Goal: Task Accomplishment & Management: Manage account settings

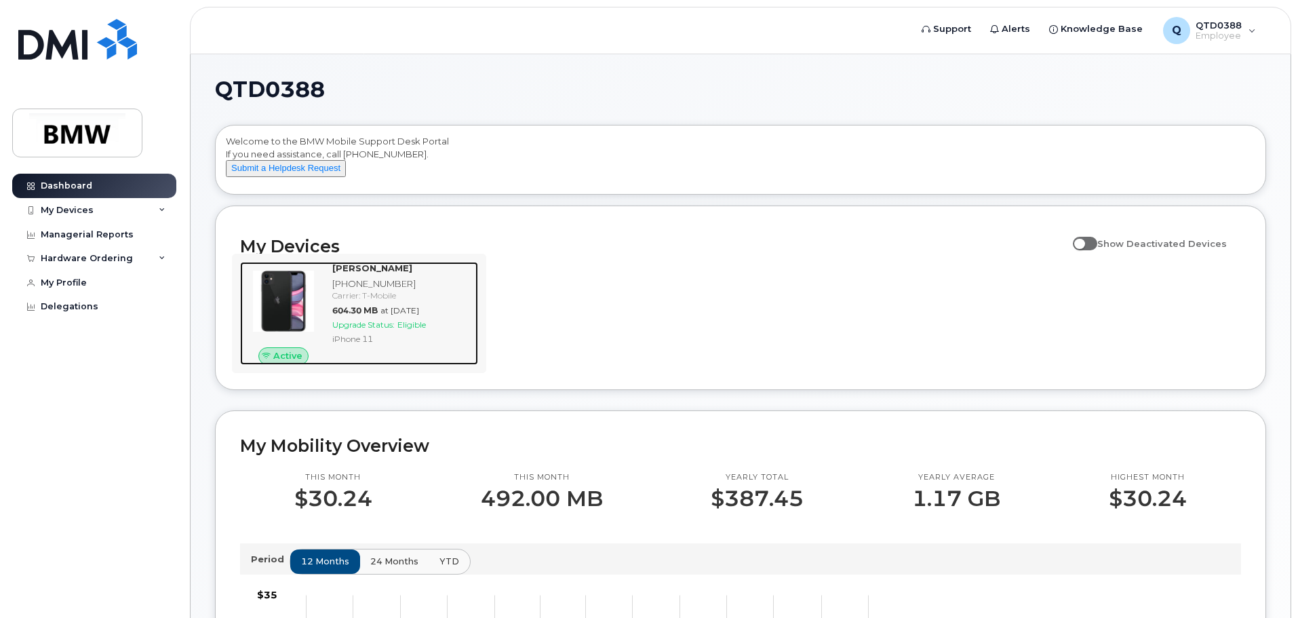
click at [369, 273] on strong "[PERSON_NAME]" at bounding box center [372, 267] width 80 height 11
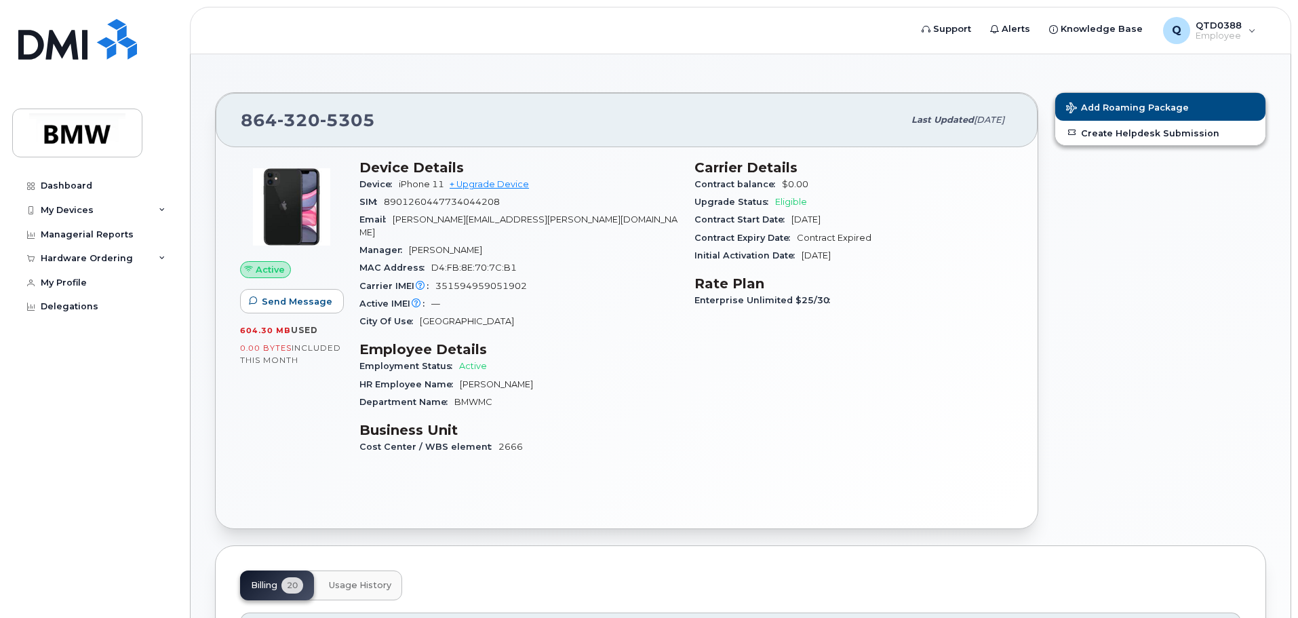
scroll to position [68, 0]
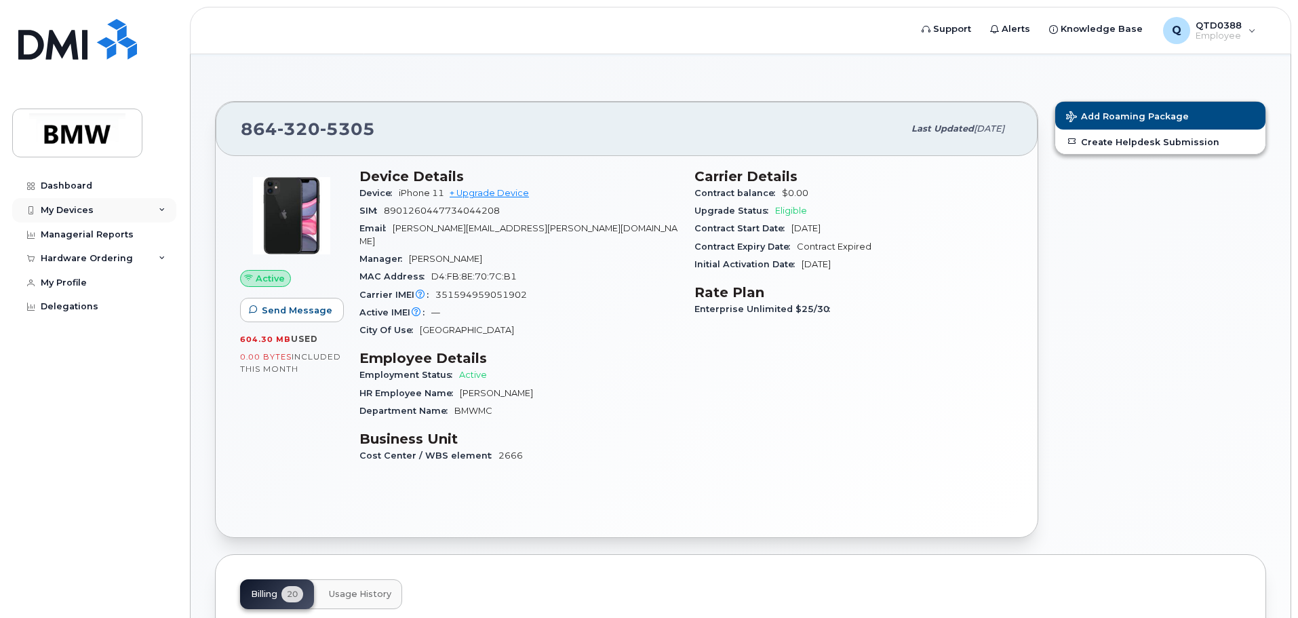
click at [162, 208] on icon at bounding box center [162, 210] width 7 height 7
click at [157, 252] on div "Hardware Ordering" at bounding box center [94, 258] width 164 height 24
click at [158, 254] on div "Hardware Ordering" at bounding box center [94, 258] width 164 height 24
click at [153, 214] on div "My Devices" at bounding box center [94, 210] width 164 height 24
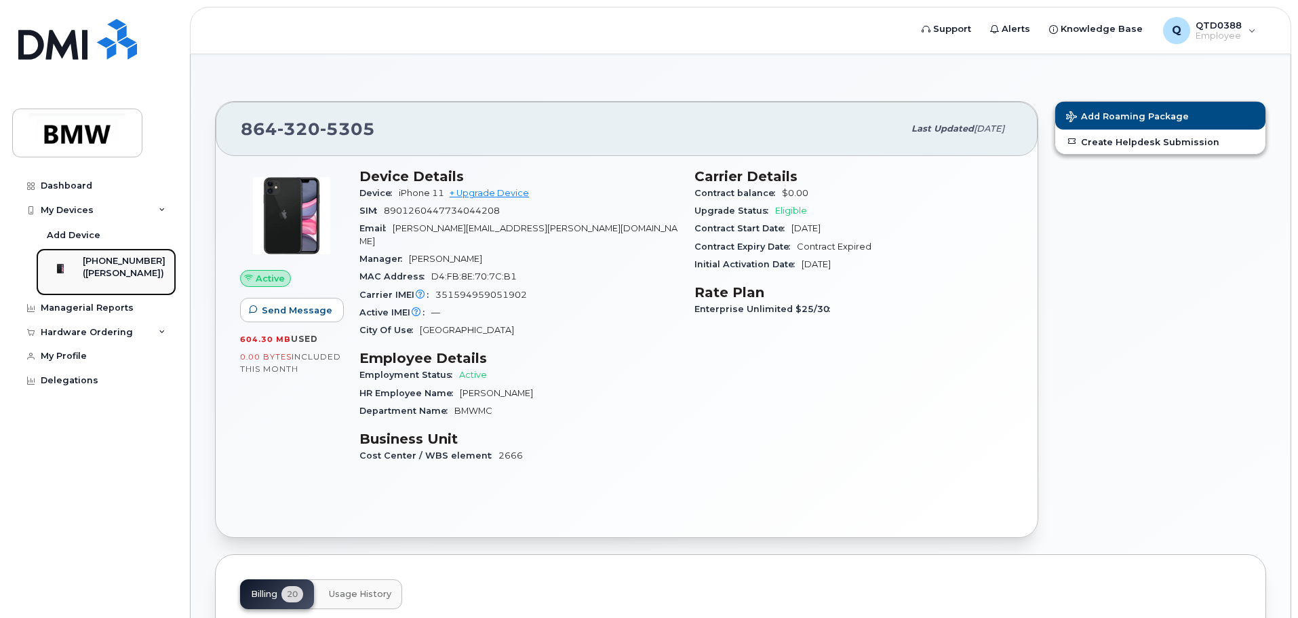
click at [144, 254] on link "864-320-5305 (Shaun Hall)" at bounding box center [106, 271] width 140 height 47
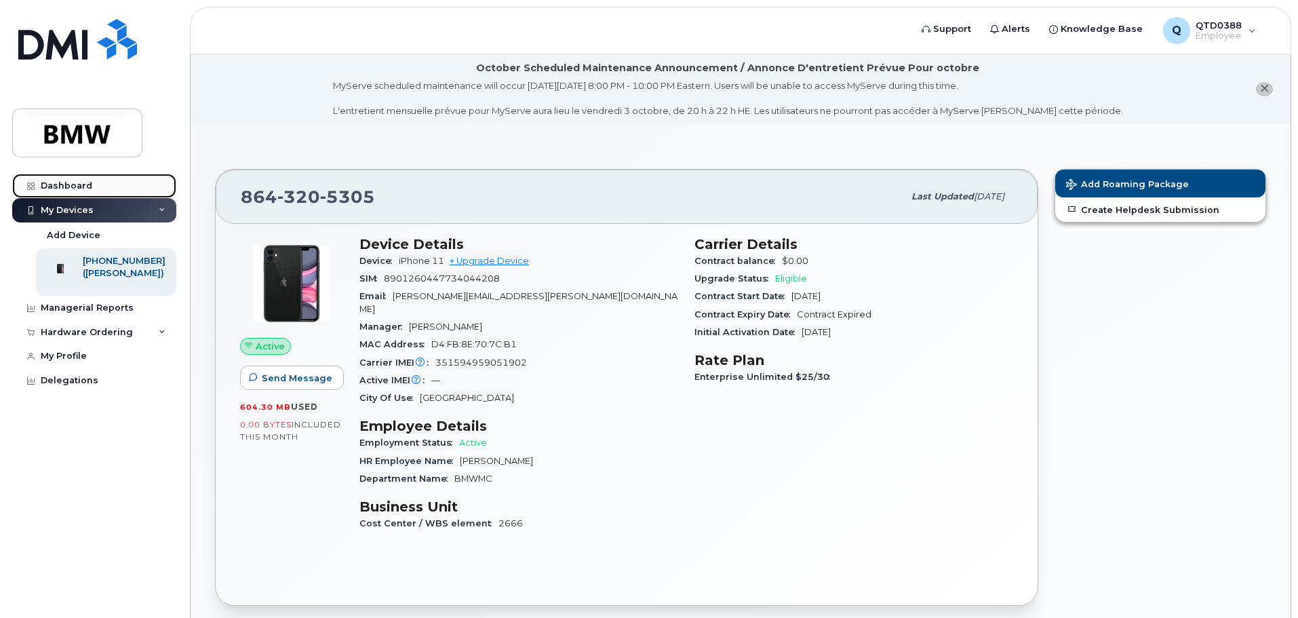
click at [104, 180] on link "Dashboard" at bounding box center [94, 186] width 164 height 24
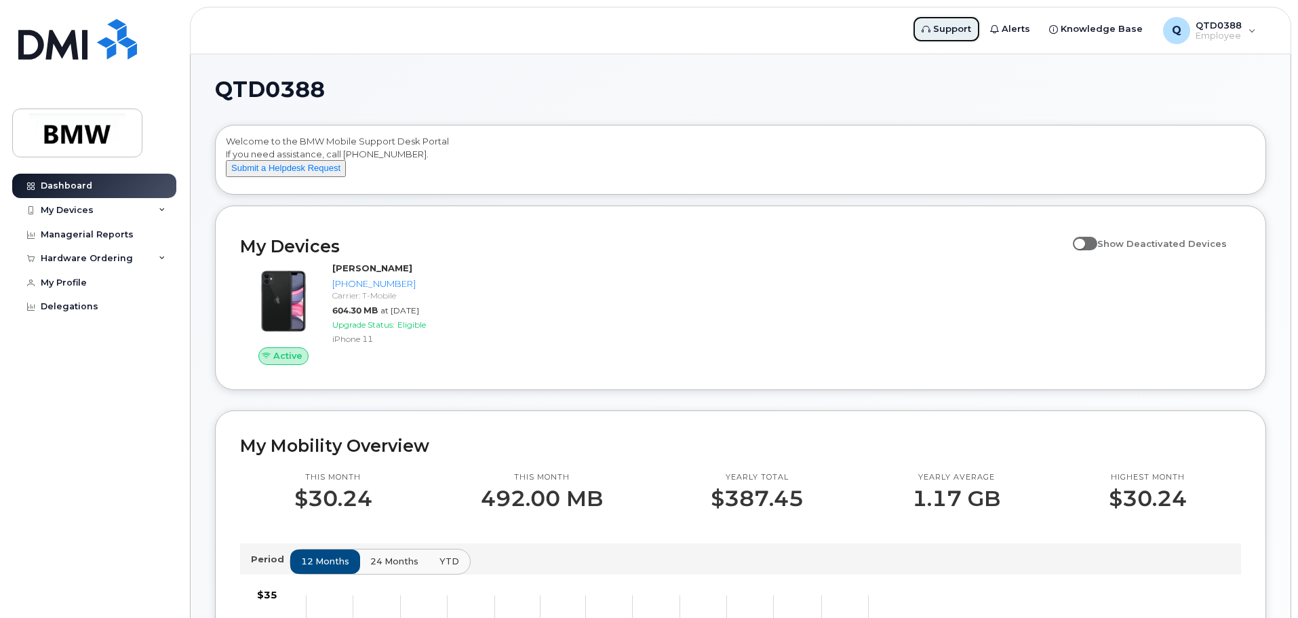
click at [958, 28] on span "Support" at bounding box center [952, 29] width 38 height 14
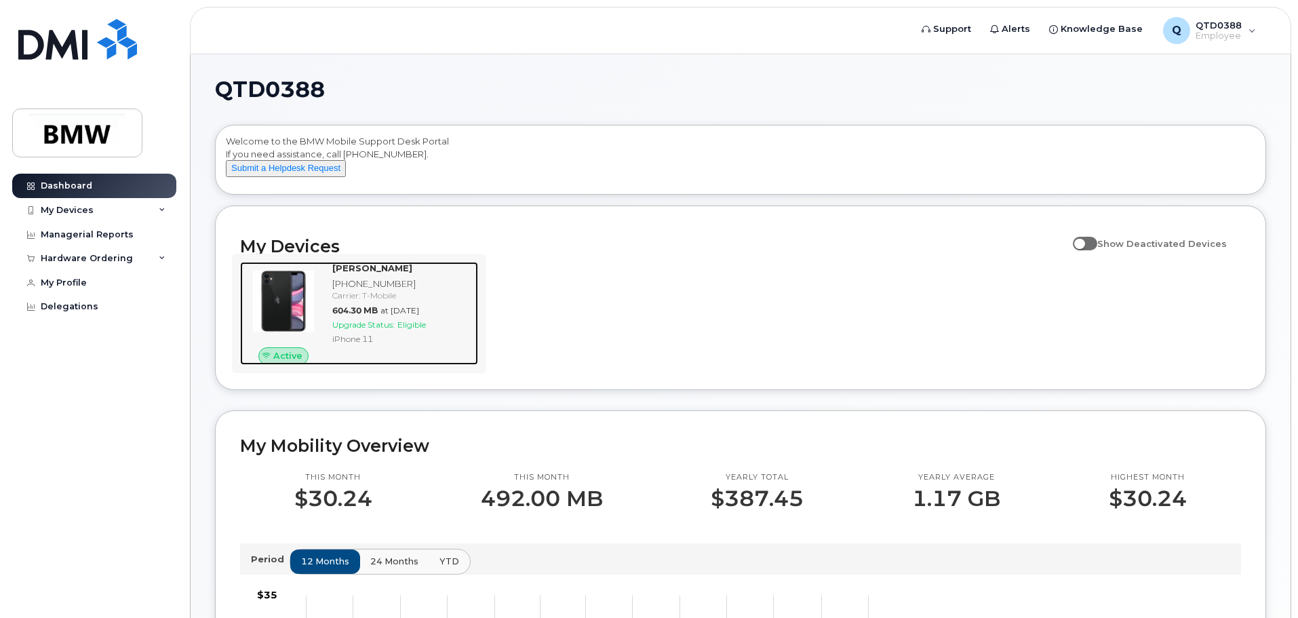
click at [393, 288] on div "Shaun Hall 864-320-5305 Carrier: T-Mobile 604.30 MB at Sep 01, 2025 Upgrade Sta…" at bounding box center [402, 313] width 151 height 103
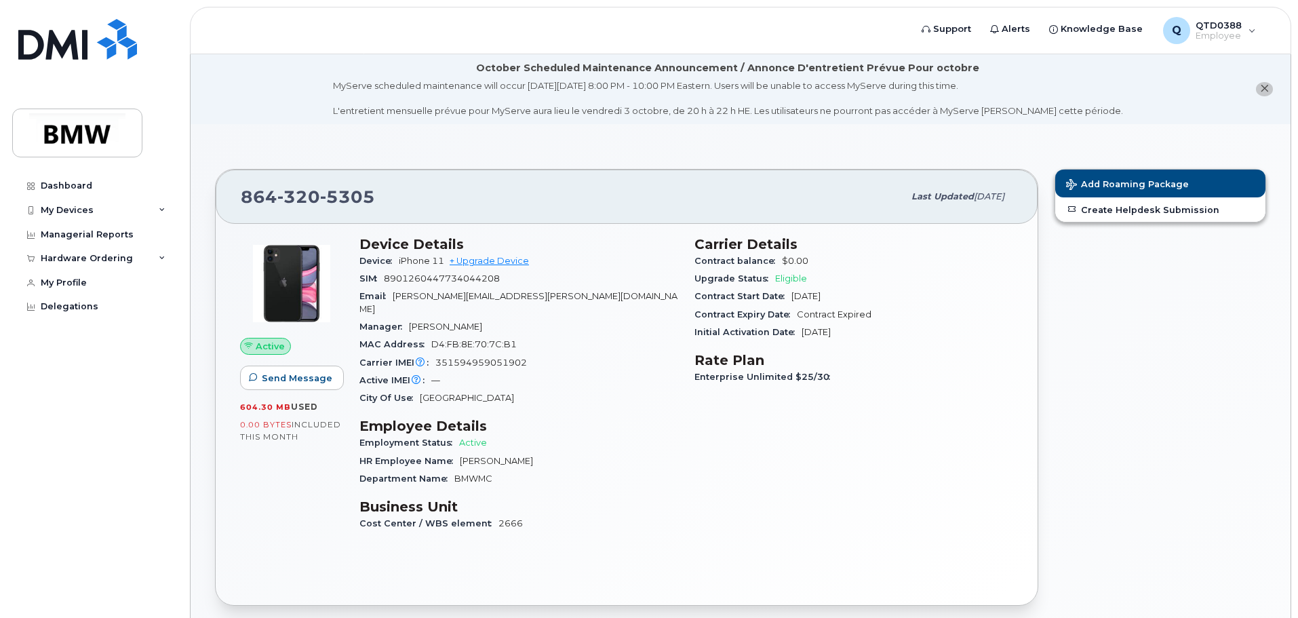
click at [340, 182] on div "864 320 5305" at bounding box center [572, 196] width 663 height 28
click at [952, 185] on div "Last updated Aug 13, 2025" at bounding box center [957, 196] width 109 height 28
click at [71, 182] on div "Dashboard" at bounding box center [67, 185] width 52 height 11
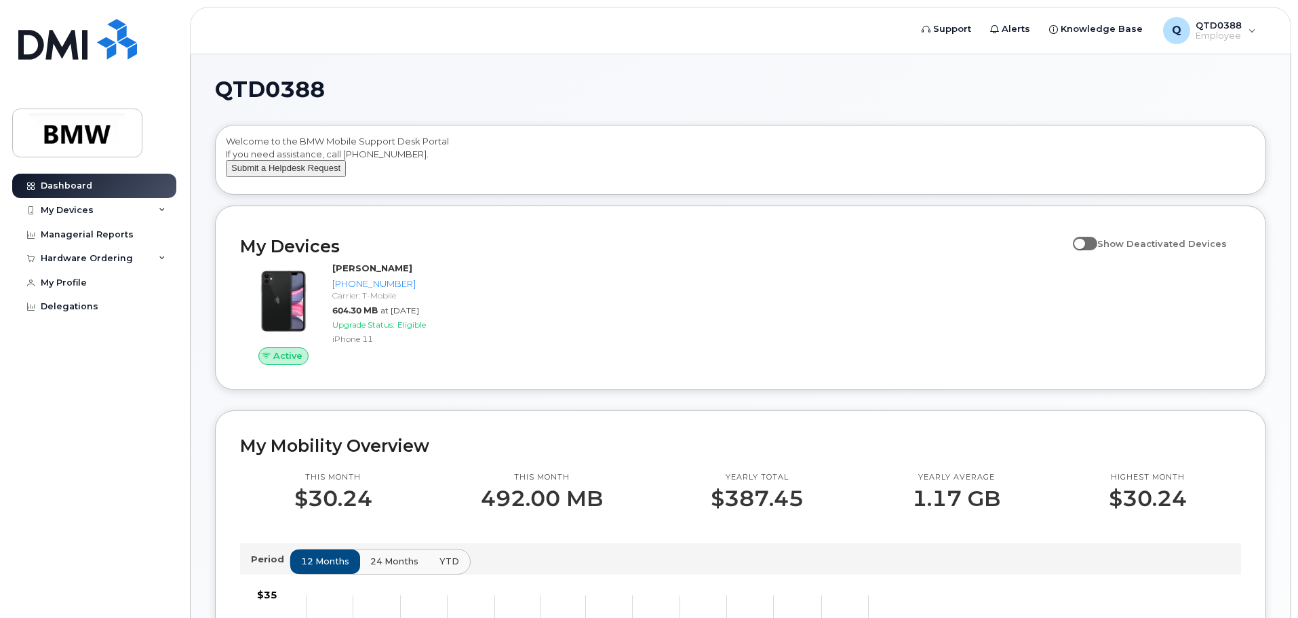
click at [300, 176] on button "Submit a Helpdesk Request" at bounding box center [286, 168] width 120 height 17
click at [477, 170] on div "Welcome to the BMW Mobile Support Desk Portal If you need assistance, call [PHO…" at bounding box center [740, 162] width 1029 height 54
click at [283, 177] on button "Submit a Helpdesk Request" at bounding box center [286, 168] width 120 height 17
click at [301, 177] on button "Submit a Helpdesk Request" at bounding box center [286, 168] width 120 height 17
click at [964, 28] on span "Support" at bounding box center [952, 29] width 38 height 14
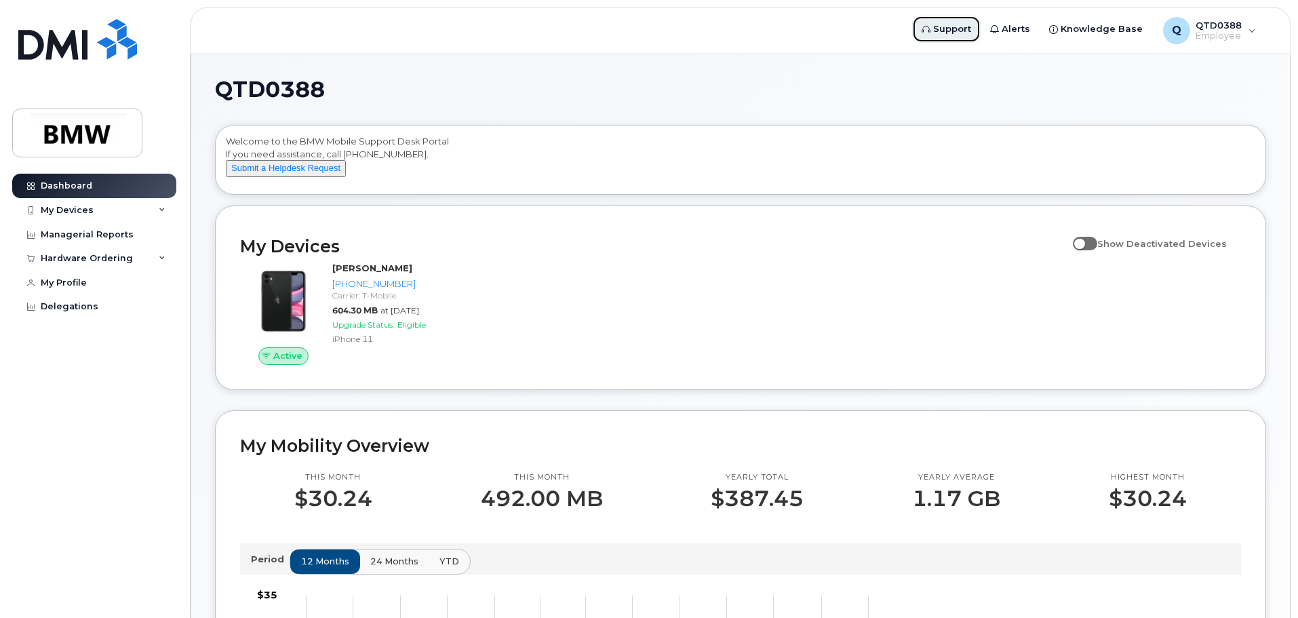
click at [946, 28] on span "Support" at bounding box center [952, 29] width 38 height 14
click at [286, 177] on button "Submit a Helpdesk Request" at bounding box center [286, 168] width 120 height 17
click at [159, 209] on icon at bounding box center [162, 210] width 7 height 7
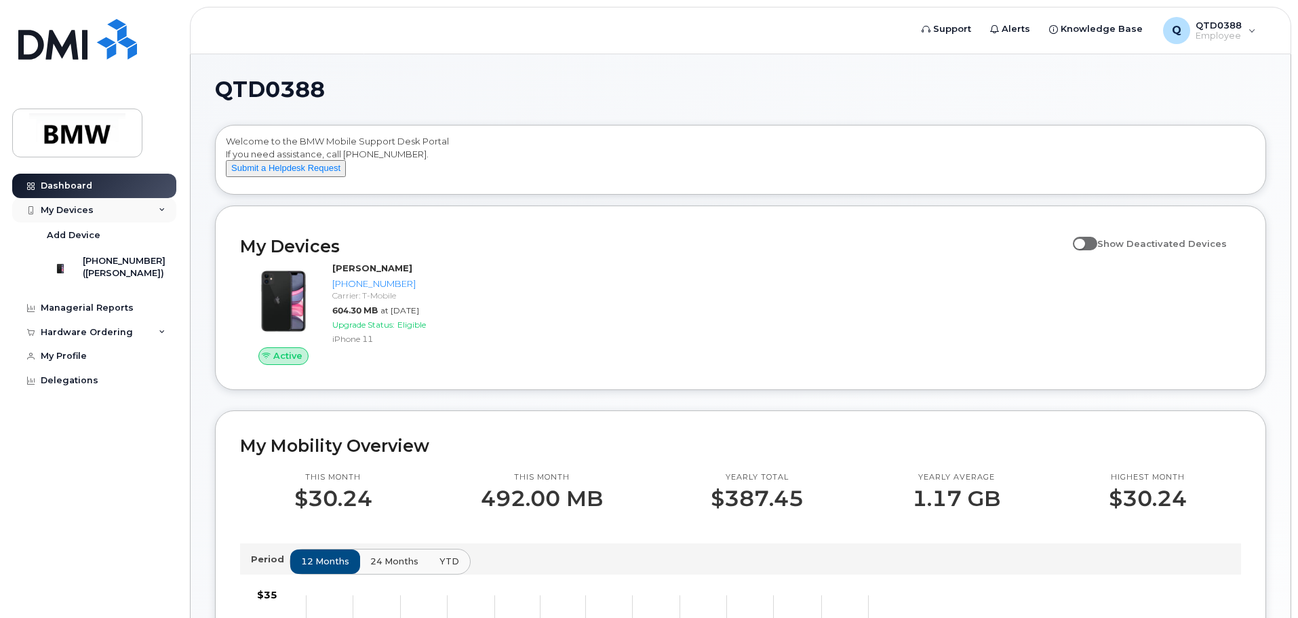
click at [159, 209] on icon at bounding box center [162, 210] width 7 height 7
click at [157, 255] on div "Hardware Ordering" at bounding box center [94, 258] width 164 height 24
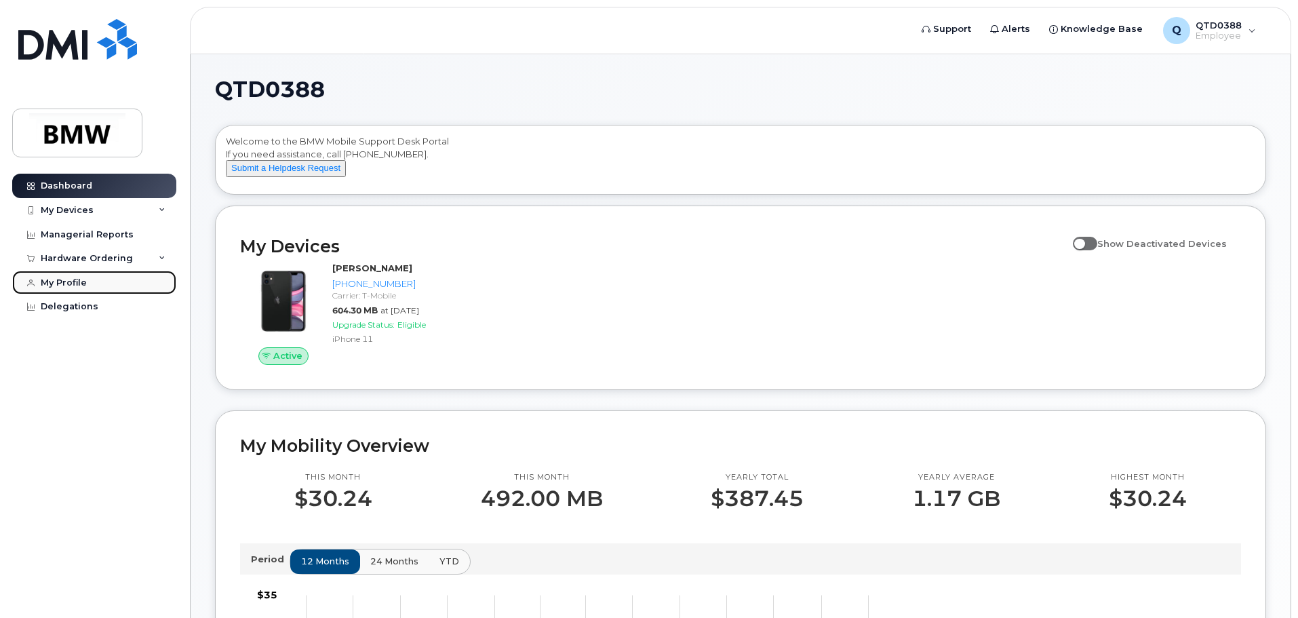
click at [83, 279] on div "My Profile" at bounding box center [64, 282] width 46 height 11
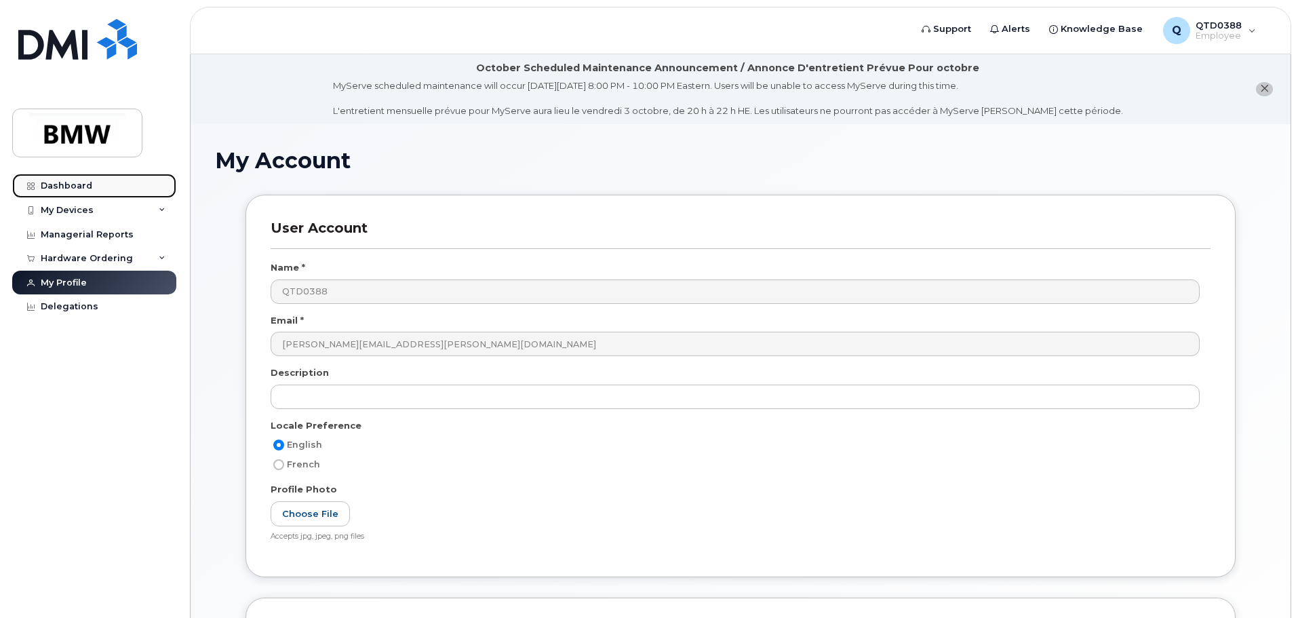
click at [73, 188] on div "Dashboard" at bounding box center [67, 185] width 52 height 11
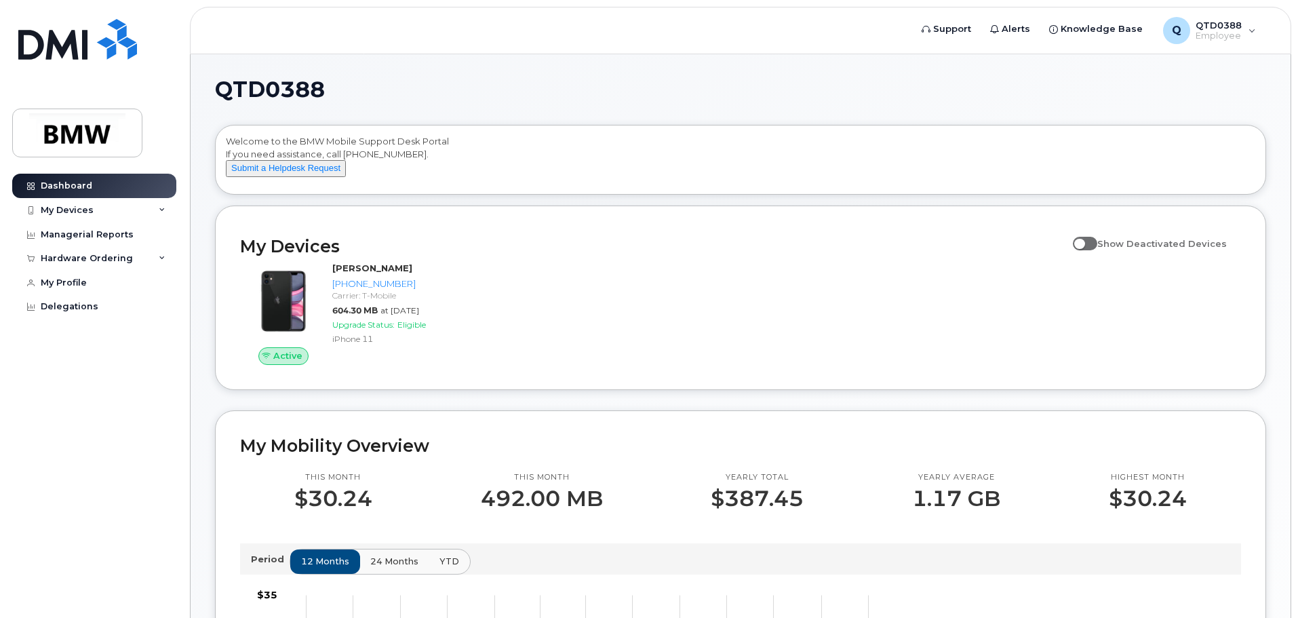
click at [1088, 250] on span at bounding box center [1085, 244] width 24 height 14
click at [1084, 241] on input "Show Deactivated Devices" at bounding box center [1078, 236] width 11 height 11
click at [1093, 250] on span at bounding box center [1085, 244] width 24 height 14
click at [1084, 241] on input "Show Deactivated Devices" at bounding box center [1078, 236] width 11 height 11
checkbox input "false"
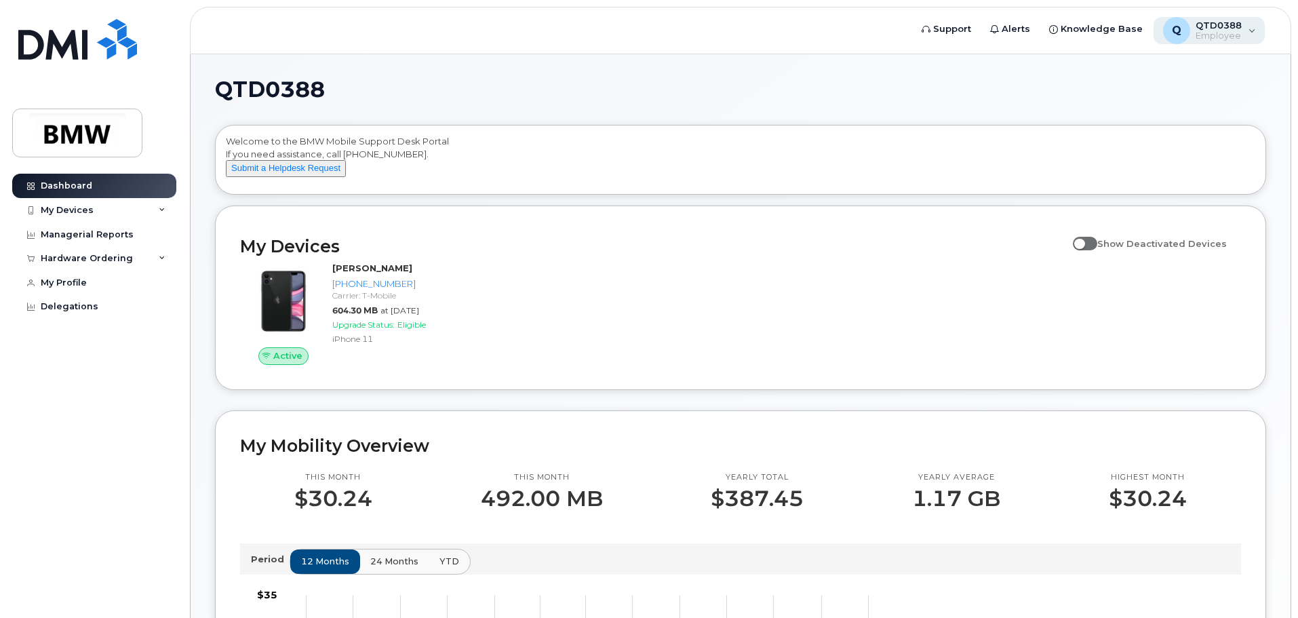
click at [1246, 33] on div "Q QTD0388 Employee" at bounding box center [1210, 30] width 112 height 27
click at [1248, 30] on div "Q QTD0388 Employee" at bounding box center [1210, 30] width 112 height 27
